Goal: Complete application form

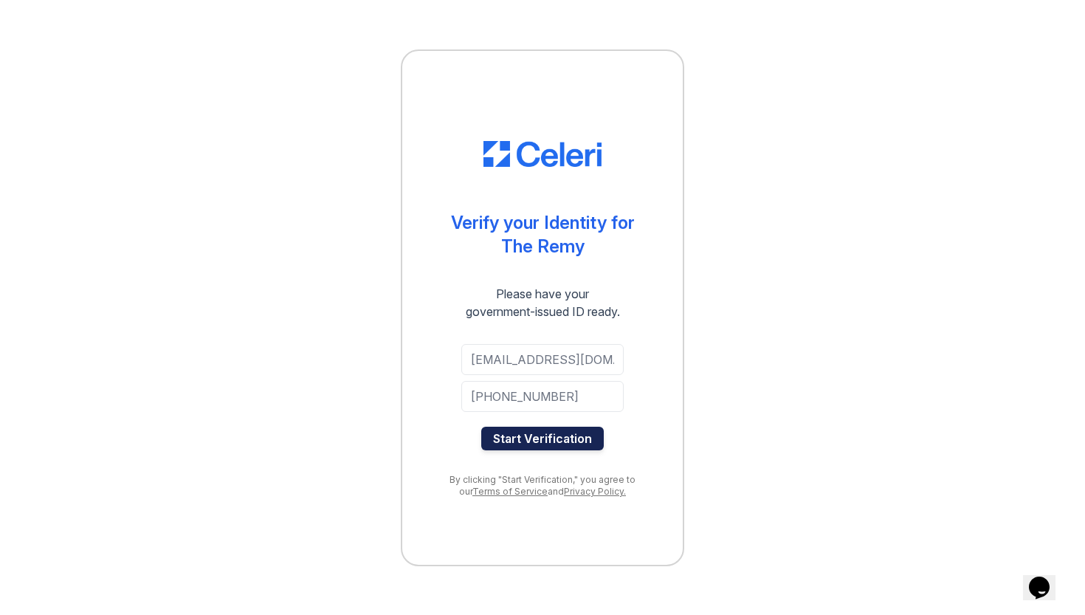
click at [541, 431] on button "Start Verification" at bounding box center [542, 439] width 123 height 24
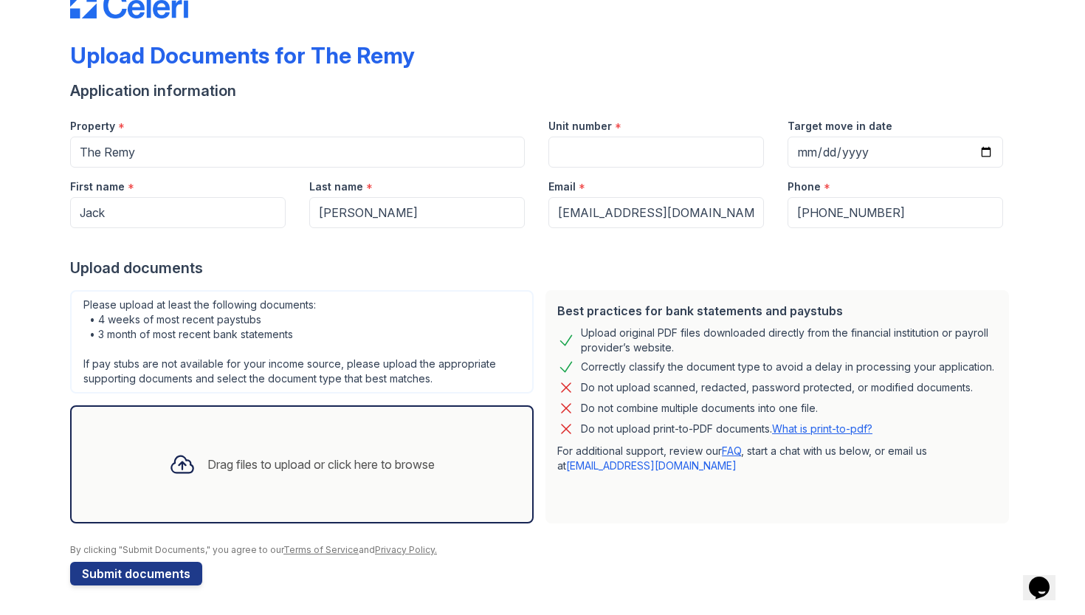
scroll to position [44, 0]
click at [286, 461] on div "Drag files to upload or click here to browse" at bounding box center [320, 464] width 227 height 18
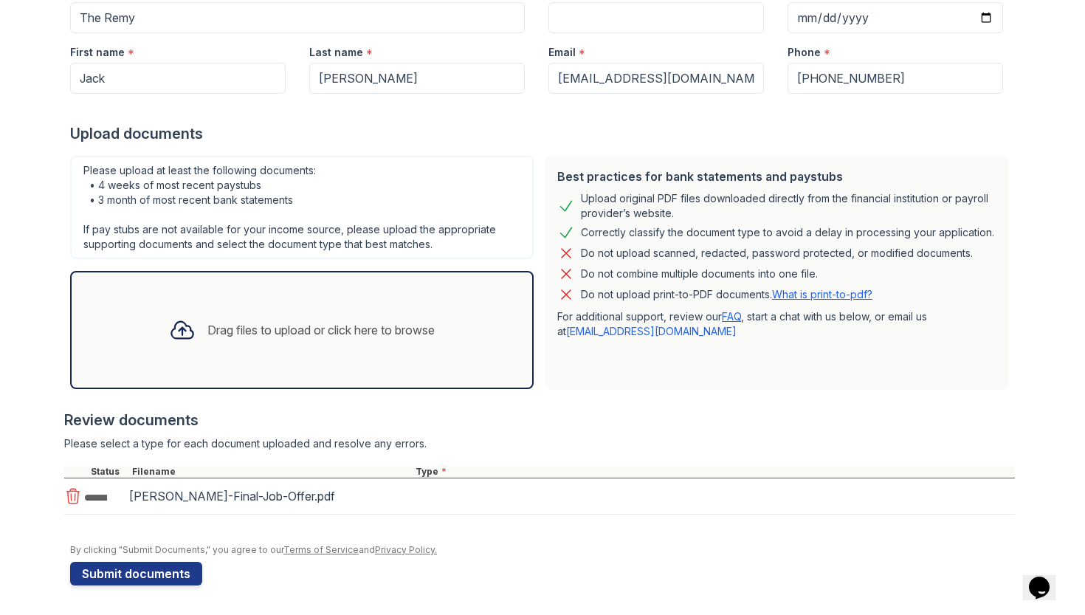
scroll to position [178, 0]
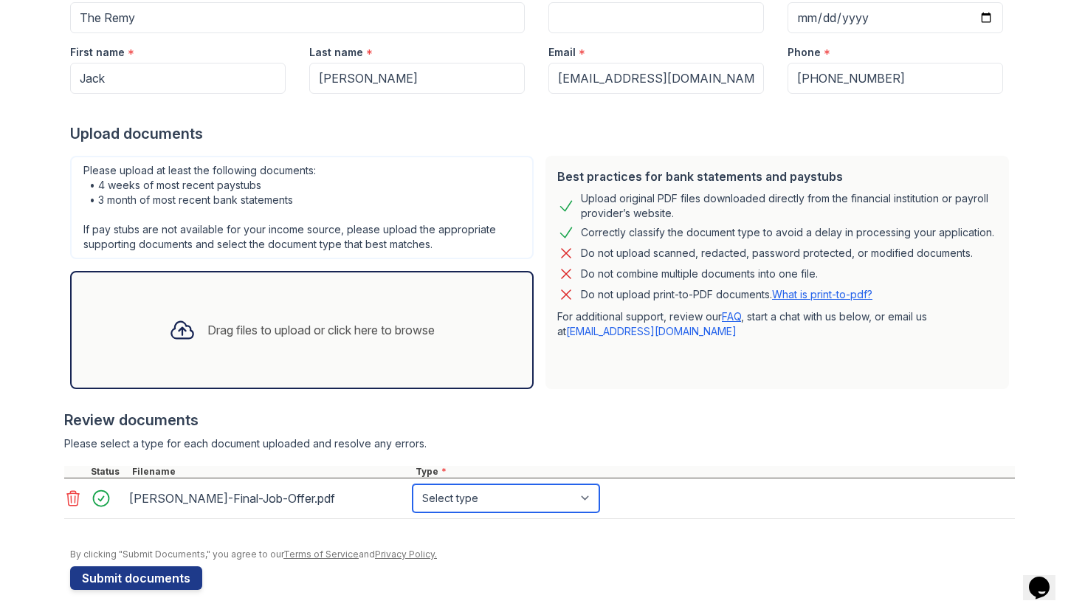
select select "offer_letter"
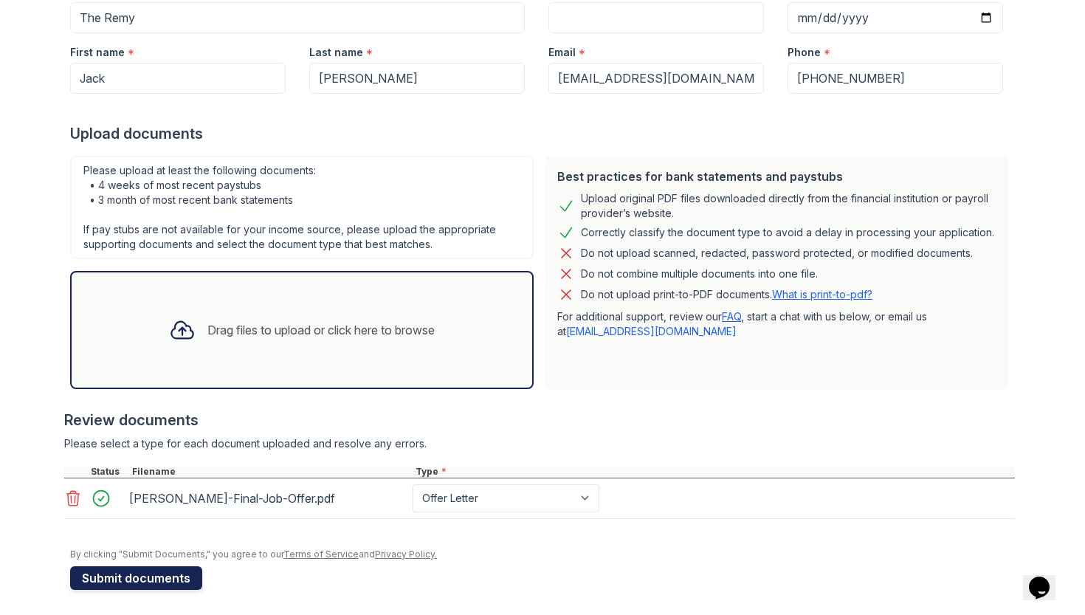
click at [162, 579] on button "Submit documents" at bounding box center [136, 578] width 132 height 24
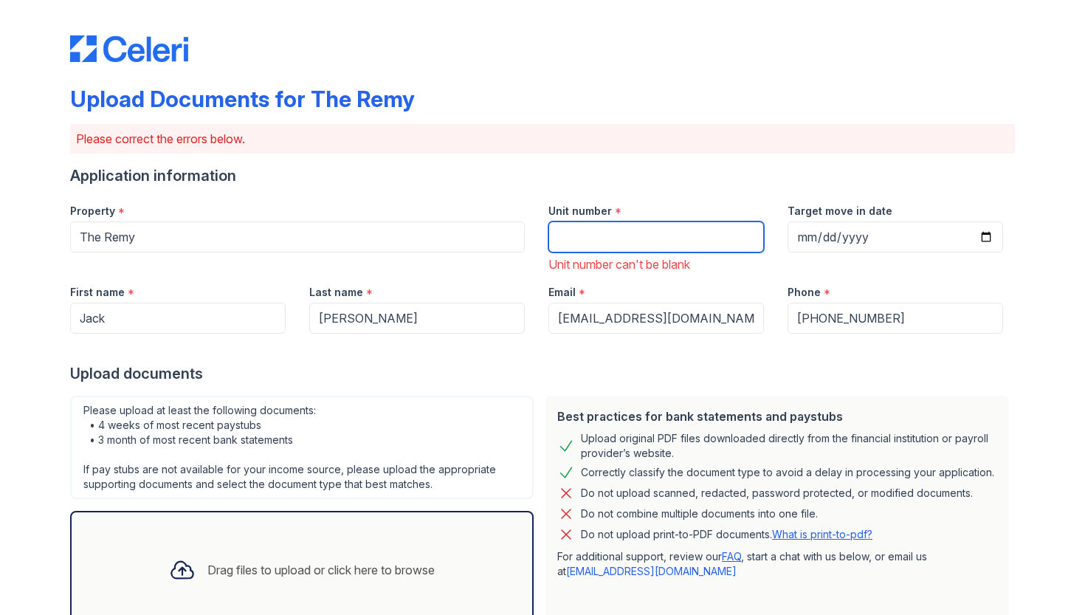
click at [613, 242] on input "Unit number" at bounding box center [657, 236] width 216 height 31
type input "521"
type input "[DATE]"
click at [735, 402] on div "Best practices for bank statements and paystubs Upload original PDF files downl…" at bounding box center [778, 512] width 464 height 233
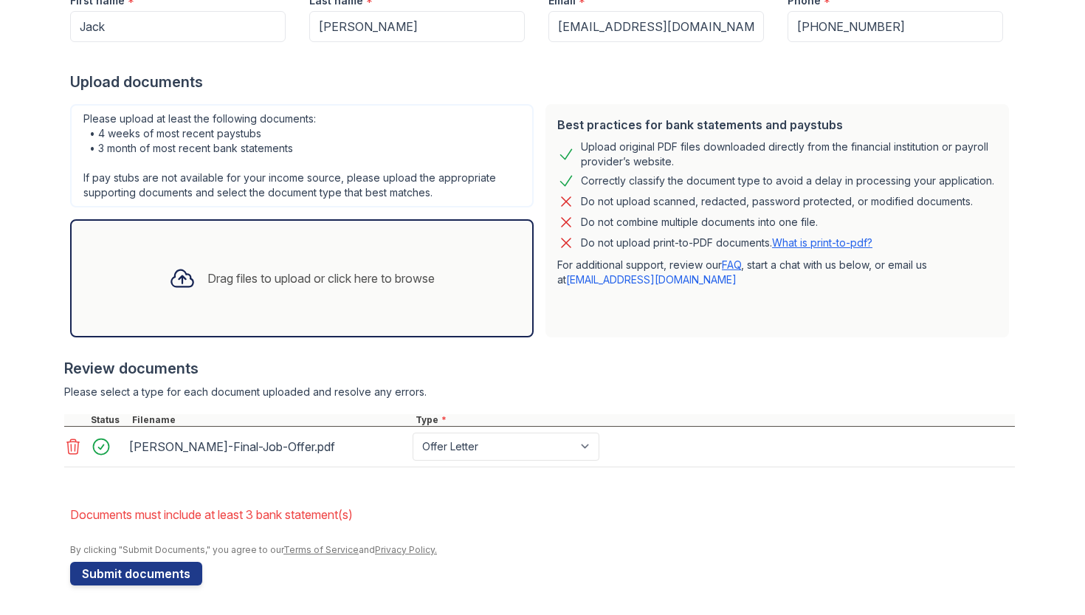
scroll to position [292, 0]
click at [144, 580] on button "Submit documents" at bounding box center [136, 574] width 132 height 24
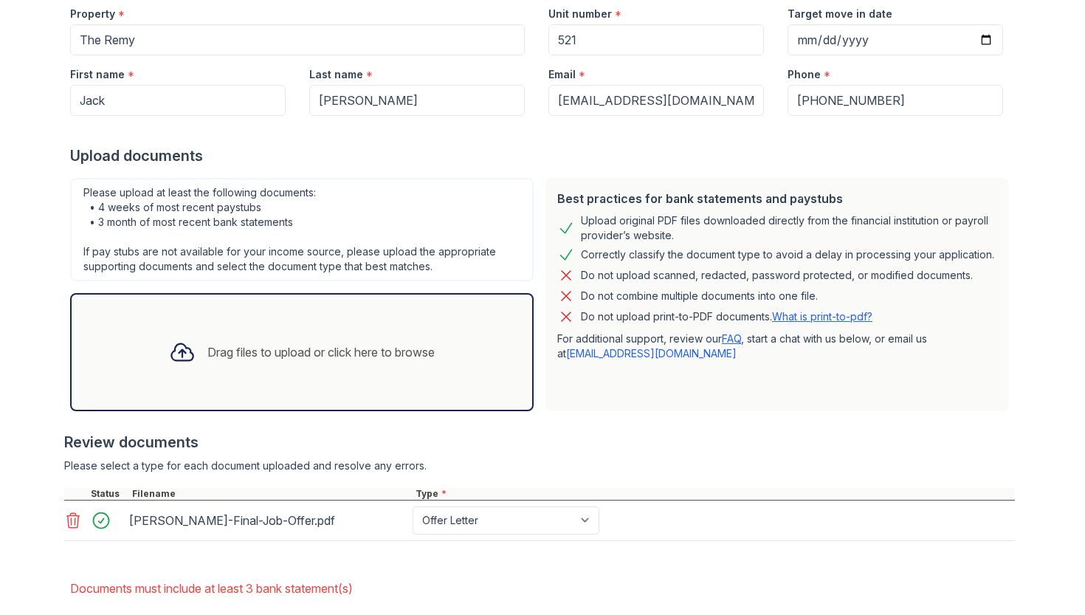
scroll to position [206, 0]
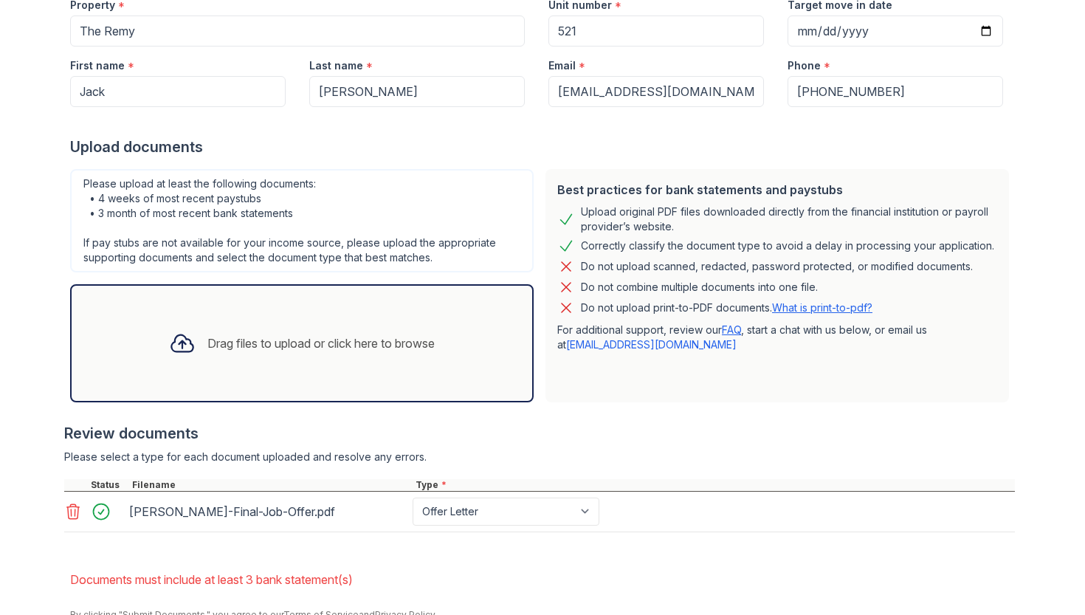
click at [736, 330] on link "FAQ" at bounding box center [731, 329] width 19 height 13
click at [296, 349] on div "Drag files to upload or click here to browse" at bounding box center [320, 343] width 227 height 18
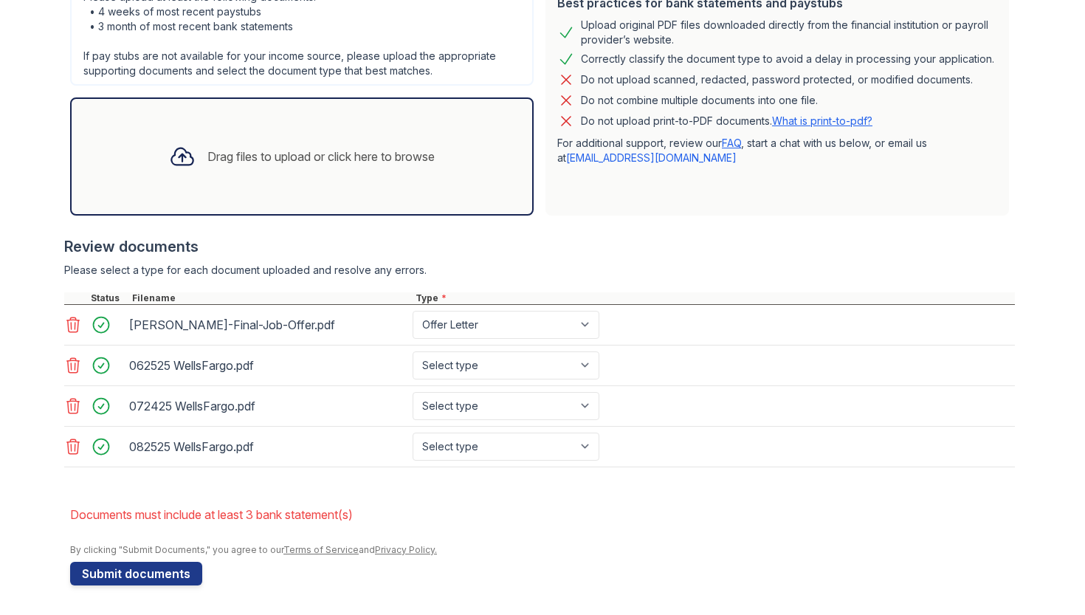
scroll to position [393, 0]
select select "bank_statement"
click at [490, 422] on div "072425 WellsFargo.pdf Select type Paystub Bank Statement Offer Letter Tax Docum…" at bounding box center [539, 406] width 951 height 41
select select "bank_statement"
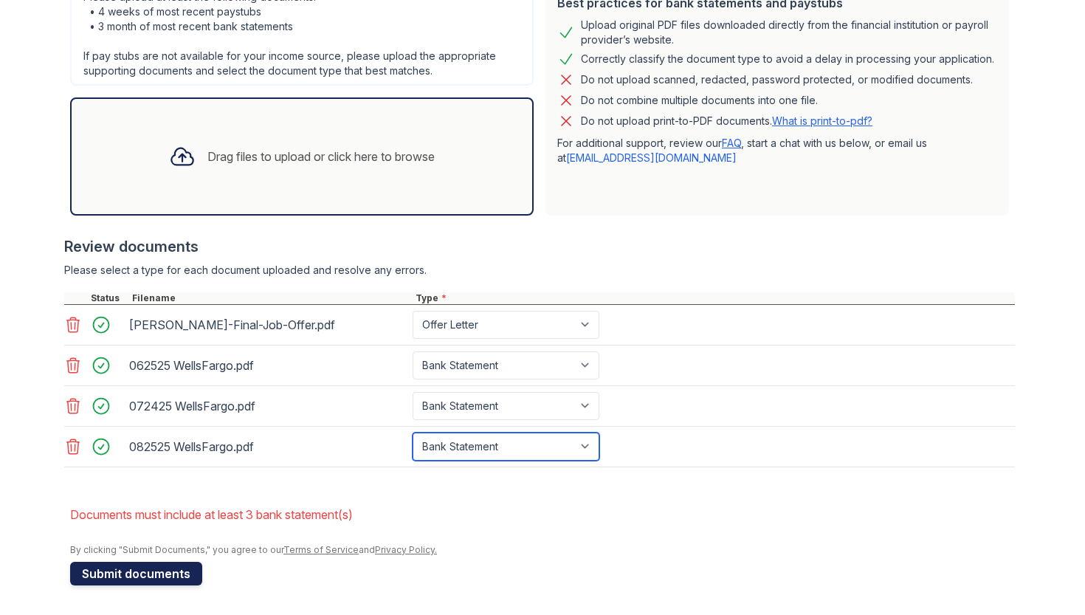
scroll to position [0, 0]
click at [132, 578] on button "Submit documents" at bounding box center [136, 574] width 132 height 24
